Goal: Check status: Check status

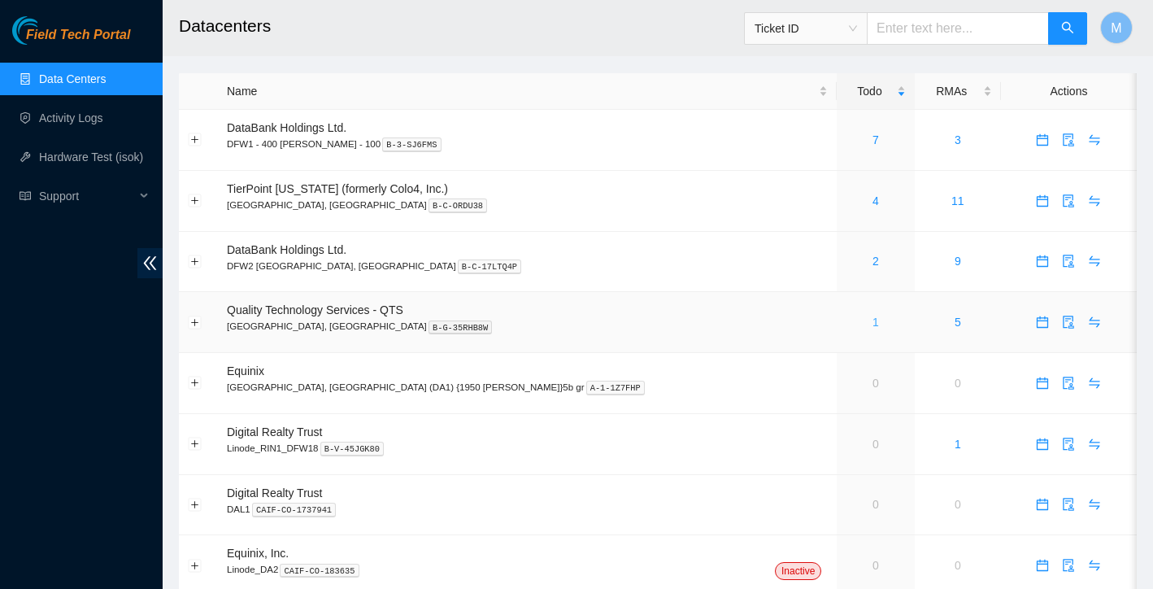
click at [872, 321] on link "1" at bounding box center [875, 321] width 7 height 13
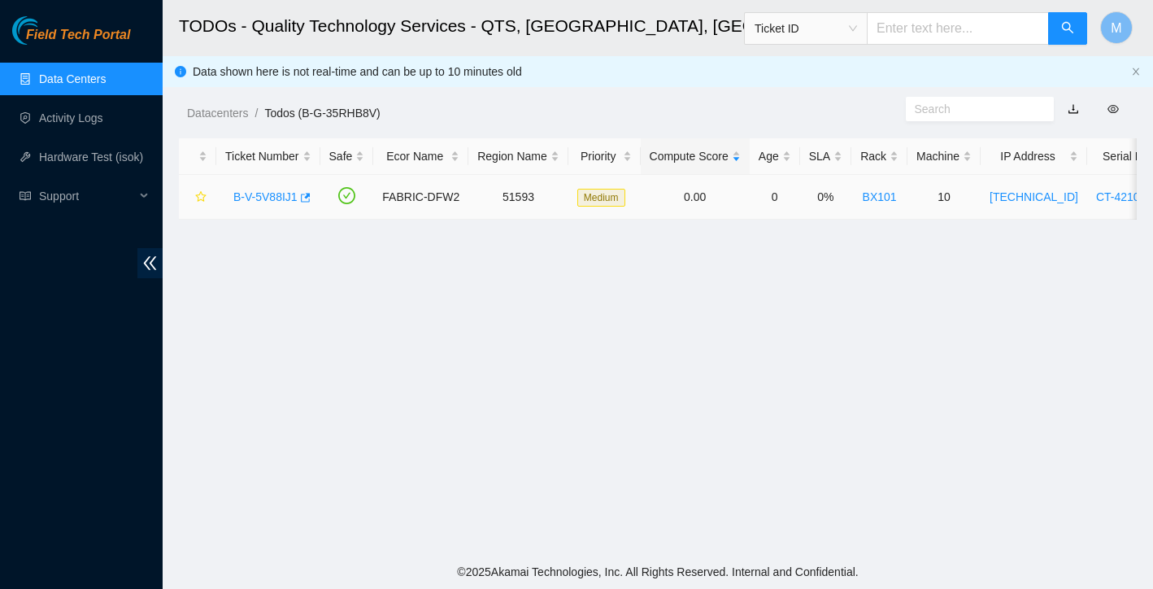
click at [276, 197] on link "B-V-5V88IJ1" at bounding box center [265, 196] width 64 height 13
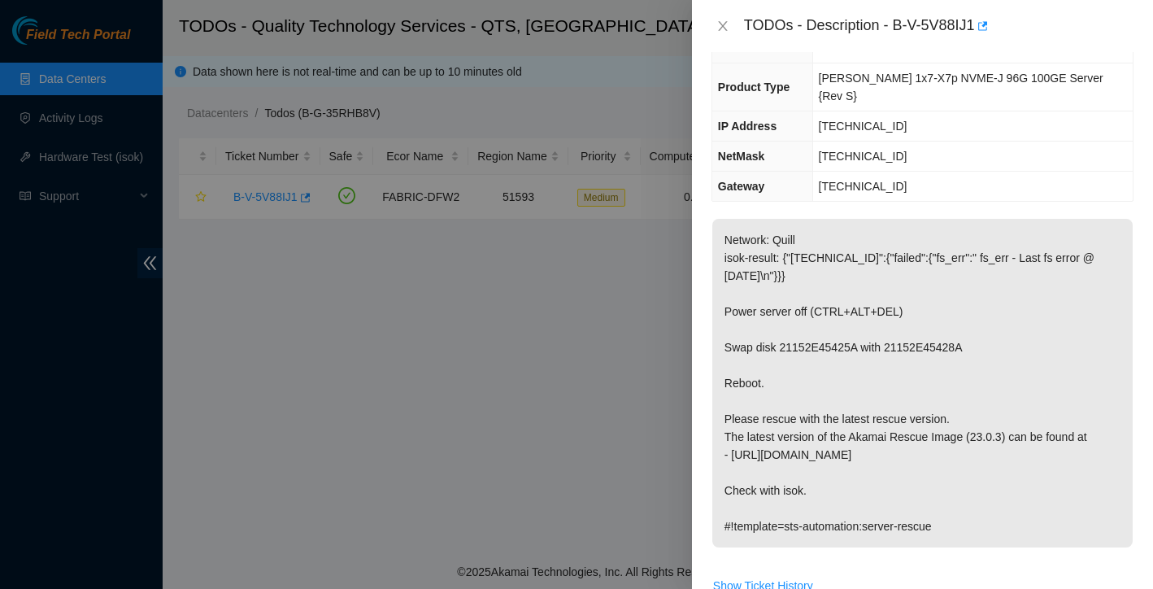
scroll to position [119, 0]
click at [800, 570] on button "Show Ticket History" at bounding box center [763, 583] width 102 height 26
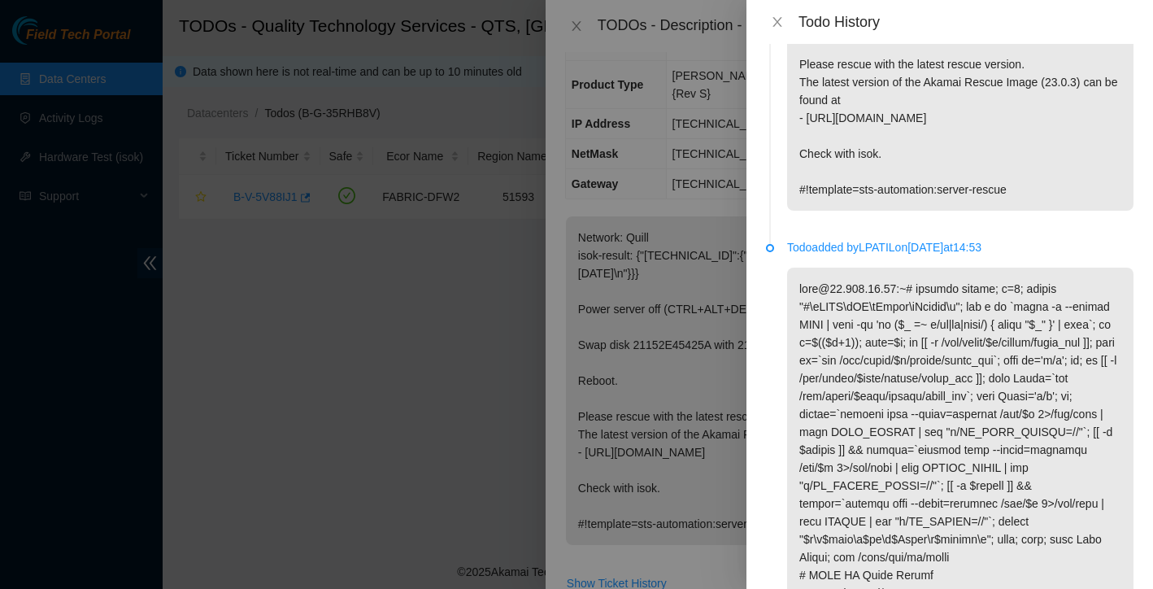
scroll to position [37, 0]
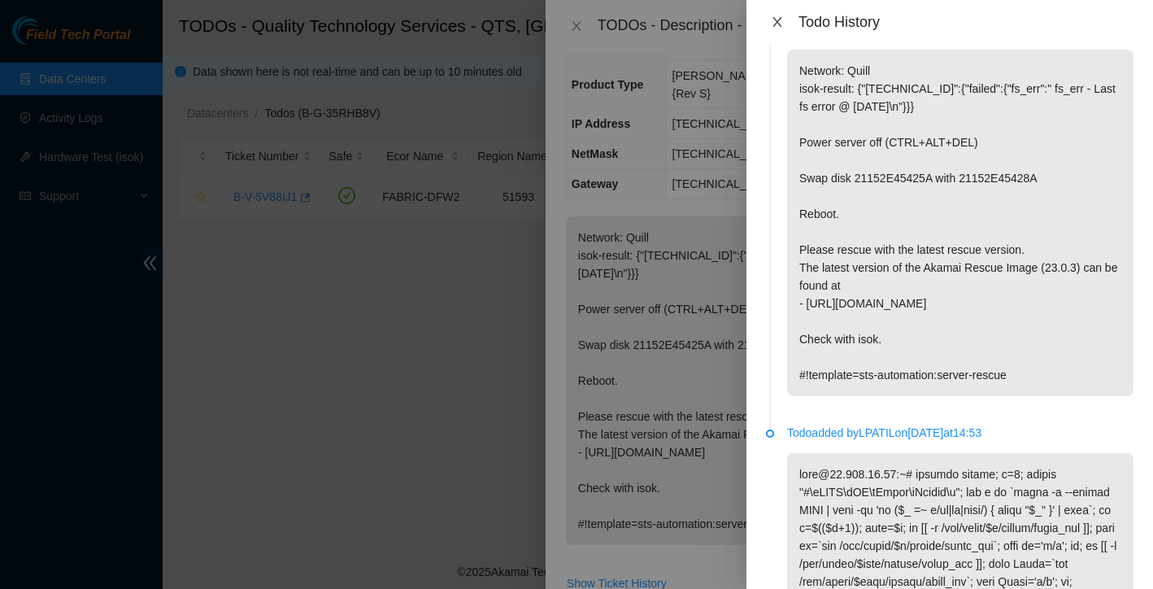
click at [779, 24] on icon "close" at bounding box center [776, 22] width 9 height 10
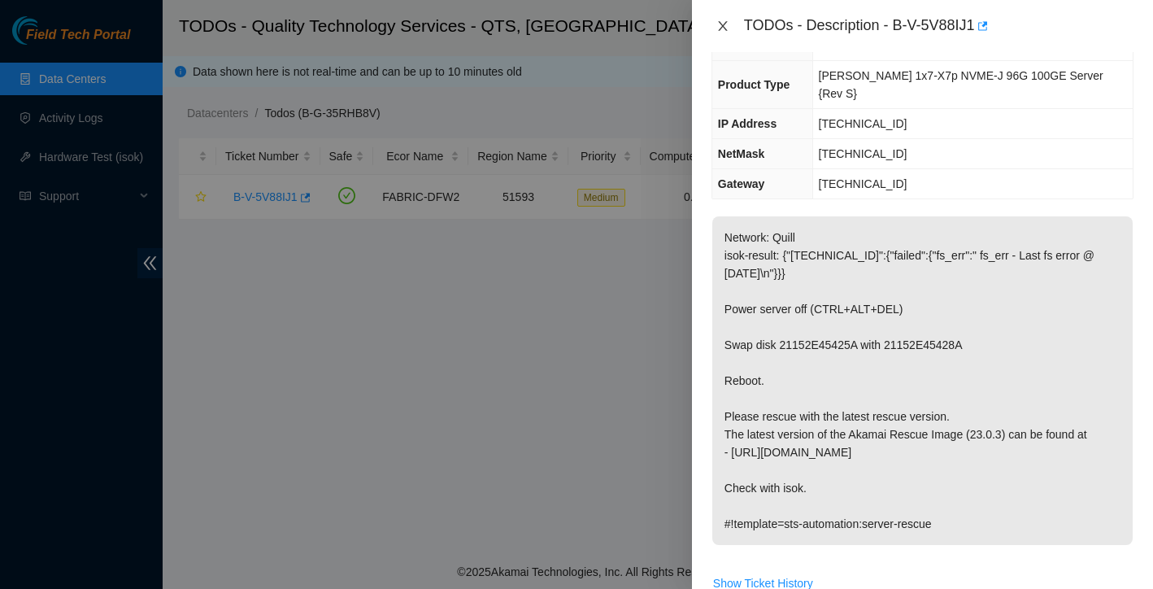
click at [723, 28] on icon "close" at bounding box center [722, 26] width 9 height 10
